Goal: Information Seeking & Learning: Learn about a topic

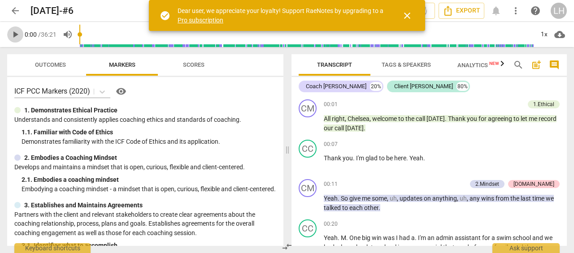
click at [16, 35] on span "play_arrow" at bounding box center [15, 34] width 11 height 11
click at [407, 15] on span "close" at bounding box center [407, 15] width 11 height 11
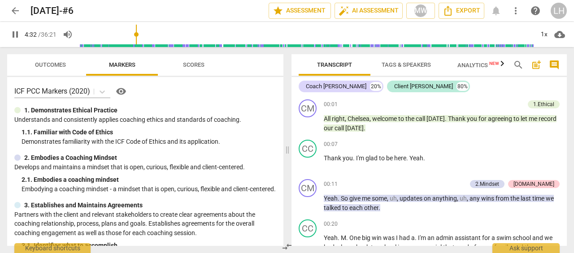
scroll to position [731, 0]
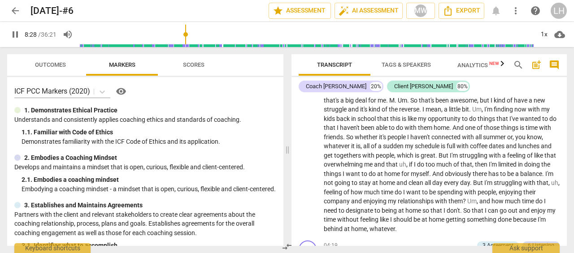
drag, startPoint x: 81, startPoint y: 33, endPoint x: 187, endPoint y: 29, distance: 105.5
click at [187, 29] on input "range" at bounding box center [306, 34] width 454 height 29
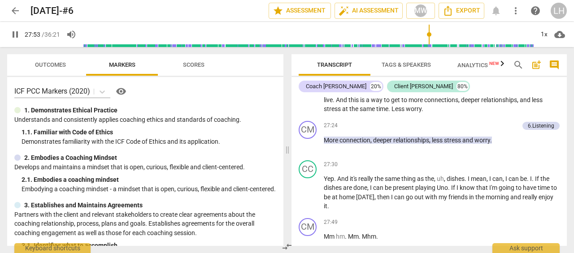
scroll to position [5391, 0]
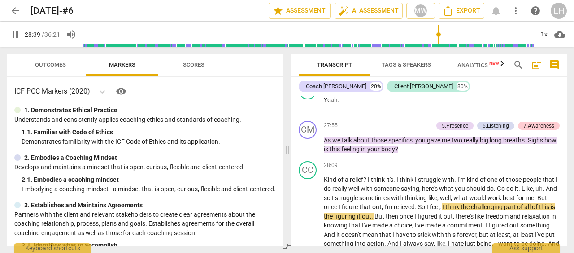
click at [199, 68] on span "Scores" at bounding box center [194, 64] width 22 height 7
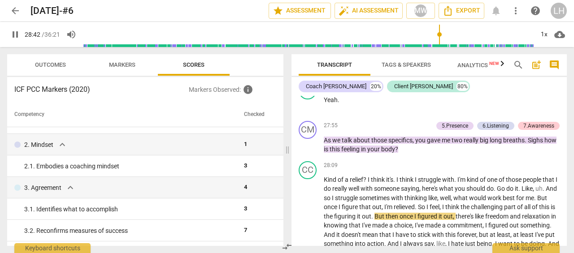
scroll to position [45, 0]
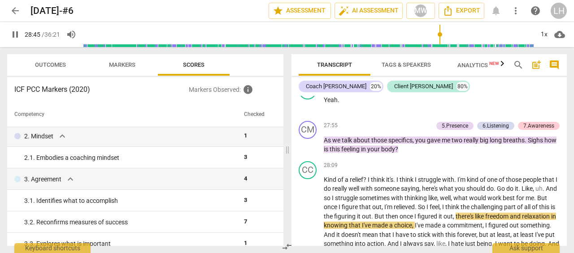
click at [177, 160] on div "2. 1. Embodies a coaching mindset" at bounding box center [130, 157] width 213 height 9
click at [114, 72] on button "Markers" at bounding box center [122, 65] width 72 height 22
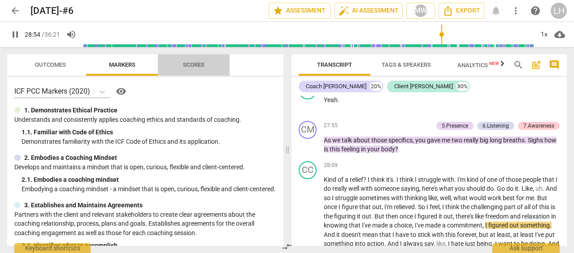
click at [200, 72] on button "Scores" at bounding box center [194, 65] width 72 height 22
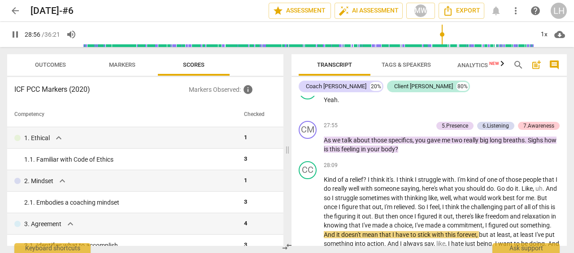
click at [142, 162] on div "1. 1. Familiar with Code of Ethics" at bounding box center [130, 159] width 213 height 9
click at [52, 161] on div "1. 1. Familiar with Code of Ethics" at bounding box center [130, 159] width 213 height 9
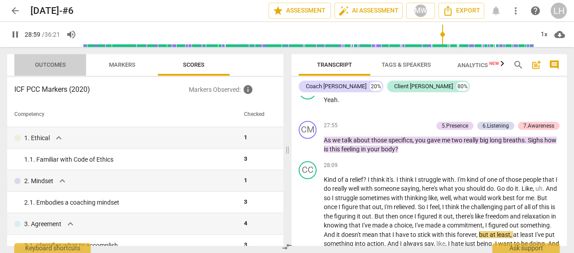
click at [55, 61] on span "Outcomes" at bounding box center [50, 64] width 31 height 7
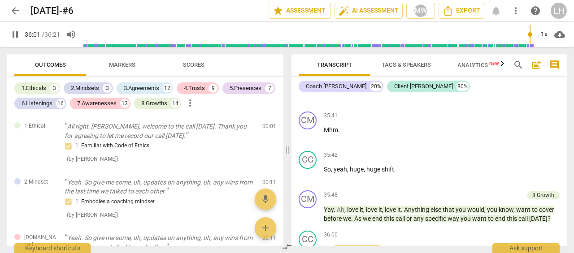
scroll to position [7384, 0]
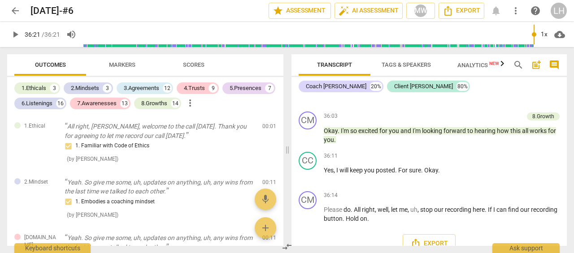
type input "2181"
